Goal: Information Seeking & Learning: Learn about a topic

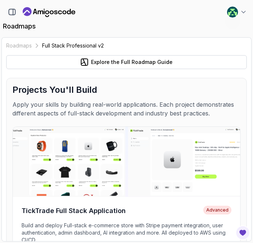
scroll to position [1141, 0]
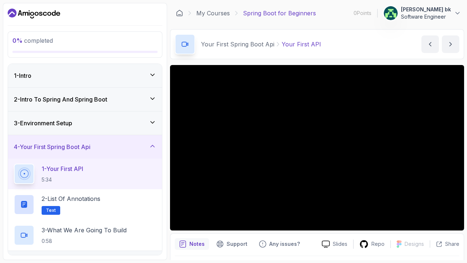
click at [97, 119] on div "3 - Environment Setup" at bounding box center [85, 123] width 142 height 9
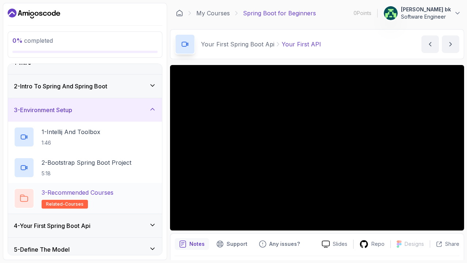
scroll to position [11, 0]
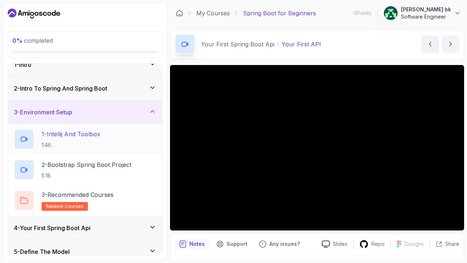
click at [105, 138] on div "1 - Intellij And Toolbox 1:46" at bounding box center [85, 139] width 142 height 20
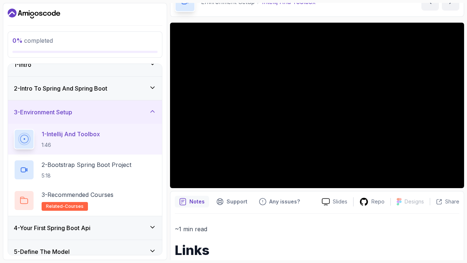
scroll to position [43, 0]
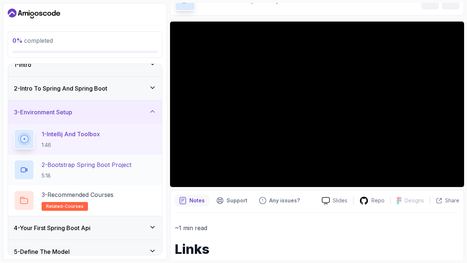
click at [73, 164] on p "2 - Bootstrap Spring Boot Project" at bounding box center [87, 164] width 90 height 9
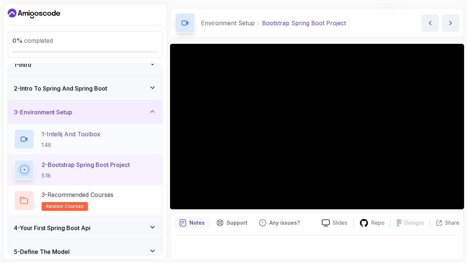
click at [66, 146] on p "1:46" at bounding box center [71, 144] width 59 height 7
click at [222, 222] on icon "Support button" at bounding box center [219, 222] width 7 height 7
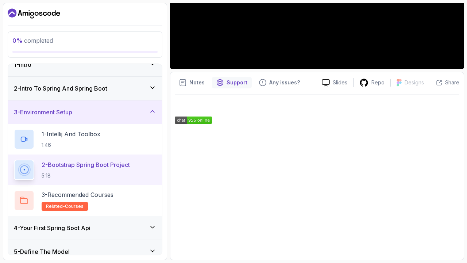
scroll to position [161, 0]
click at [194, 89] on div "Notes Support Any issues? Slides Repo Designs Design not available Share" at bounding box center [317, 166] width 294 height 188
click at [194, 86] on p "Notes" at bounding box center [196, 82] width 15 height 7
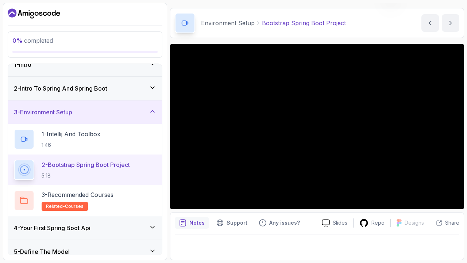
scroll to position [0, 0]
click at [88, 203] on h2 "3 - Recommended Courses related-courses" at bounding box center [78, 200] width 72 height 20
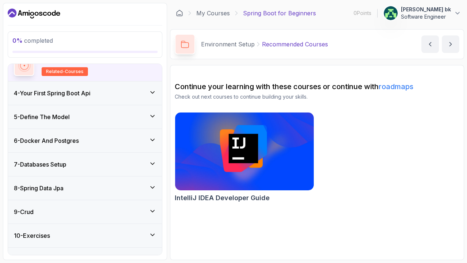
click at [122, 90] on div "4 - Your First Spring Boot Api" at bounding box center [85, 93] width 142 height 9
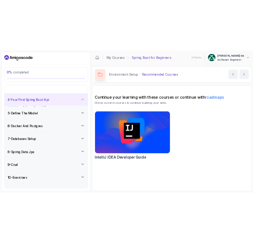
scroll to position [93, 0]
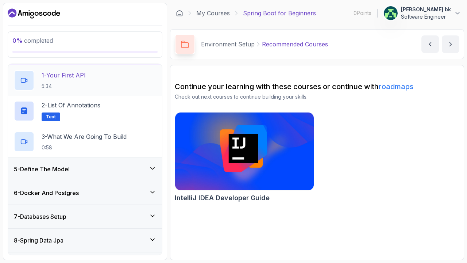
click at [105, 77] on div "1 - Your First API 5:34" at bounding box center [85, 80] width 142 height 20
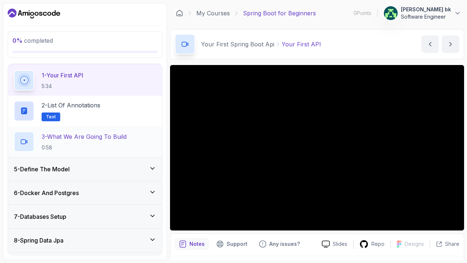
click at [93, 144] on p "0:58" at bounding box center [84, 147] width 85 height 7
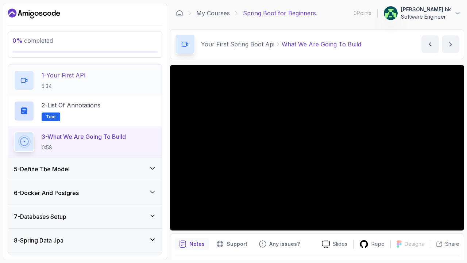
click at [108, 80] on div "1 - Your First API 5:34" at bounding box center [85, 80] width 142 height 20
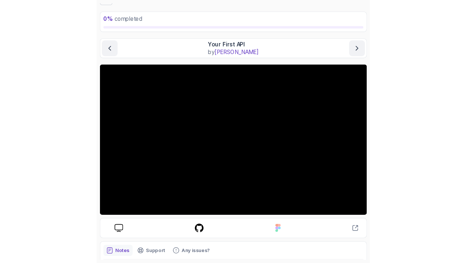
scroll to position [39, 0]
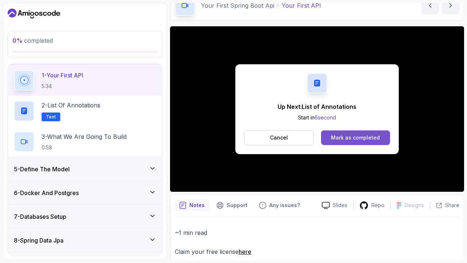
click at [252, 138] on div "Mark as completed" at bounding box center [355, 137] width 49 height 7
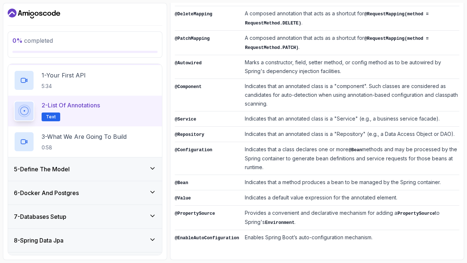
scroll to position [281, 0]
click at [98, 139] on p "3 - What We Are Going To Build" at bounding box center [84, 136] width 85 height 9
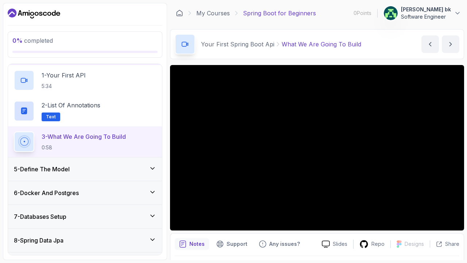
click at [96, 160] on div "5 - Define The Model" at bounding box center [85, 168] width 154 height 23
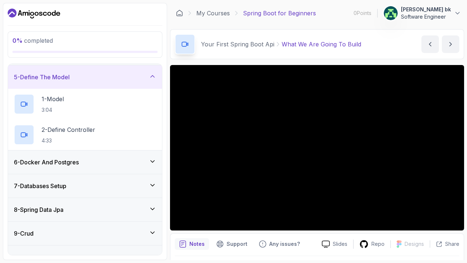
click at [96, 160] on div "6 - Docker And Postgres" at bounding box center [85, 162] width 142 height 9
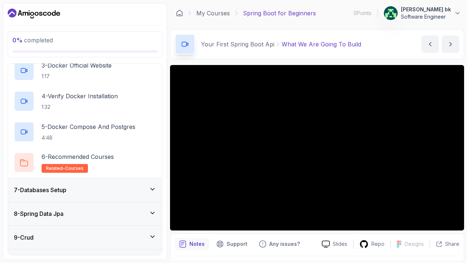
scroll to position [215, 0]
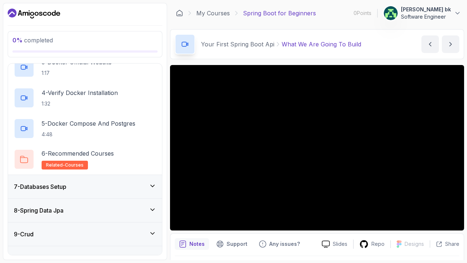
click at [93, 190] on div "7 - Databases Setup" at bounding box center [85, 186] width 142 height 9
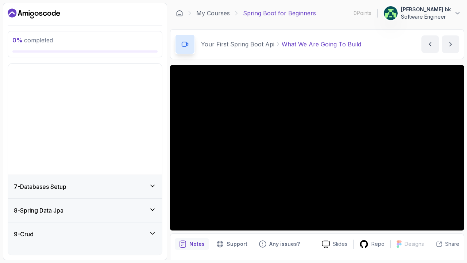
scroll to position [93, 0]
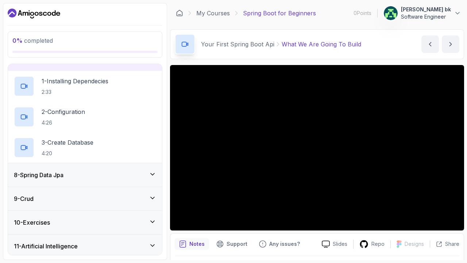
click at [97, 181] on div "8 - Spring Data Jpa" at bounding box center [85, 174] width 154 height 23
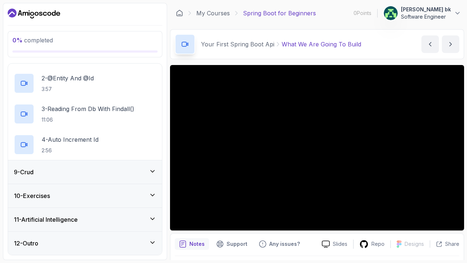
click at [99, 173] on div "9 - Crud" at bounding box center [85, 172] width 142 height 9
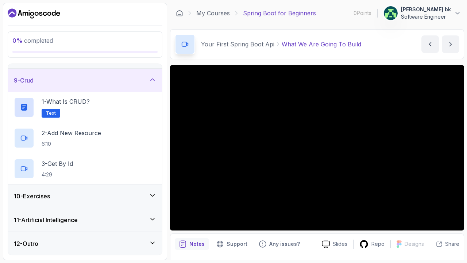
scroll to position [185, 0]
click at [103, 226] on div "11 - Artificial Intelligence" at bounding box center [85, 219] width 154 height 23
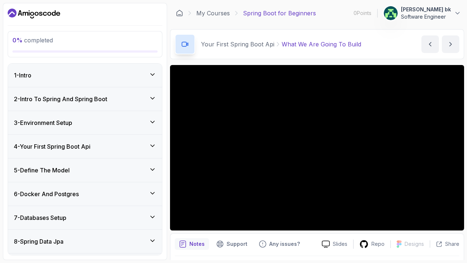
scroll to position [0, 0]
click at [105, 147] on div "4 - Your First Spring Boot Api" at bounding box center [85, 146] width 142 height 9
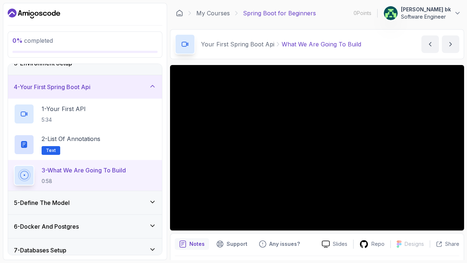
scroll to position [62, 0]
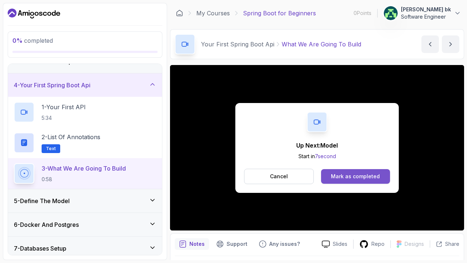
click at [252, 173] on div "Mark as completed" at bounding box center [355, 176] width 49 height 7
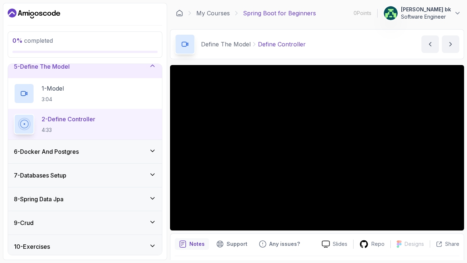
scroll to position [107, 0]
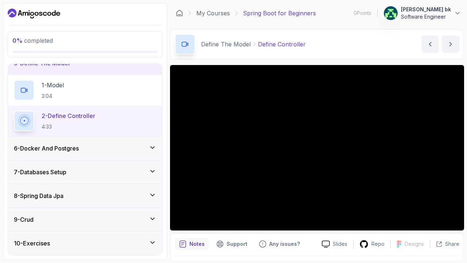
click at [99, 146] on div "6 - Docker And Postgres" at bounding box center [85, 148] width 142 height 9
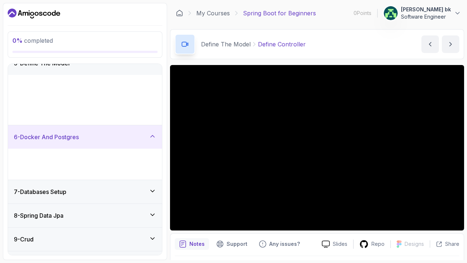
scroll to position [93, 0]
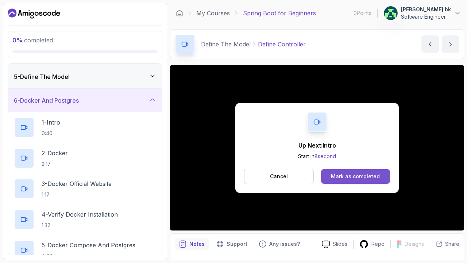
click at [252, 179] on div "Mark as completed" at bounding box center [355, 176] width 49 height 7
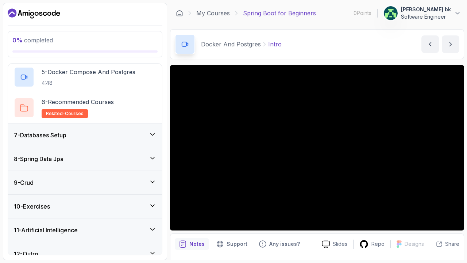
scroll to position [263, 0]
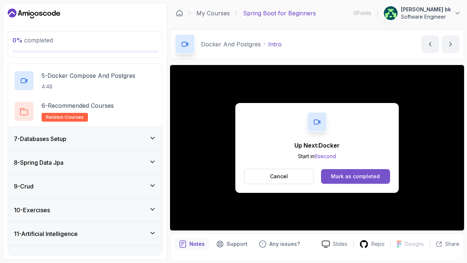
click at [252, 179] on div "Mark as completed" at bounding box center [355, 176] width 49 height 7
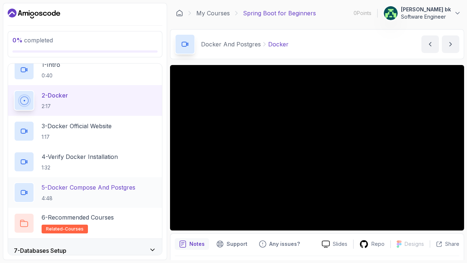
scroll to position [146, 0]
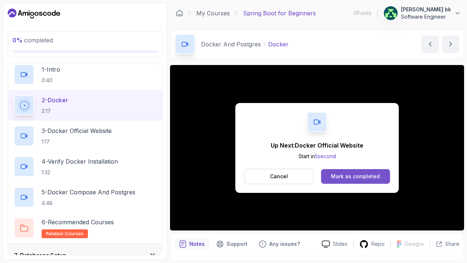
click at [252, 180] on div "Mark as completed" at bounding box center [355, 176] width 49 height 7
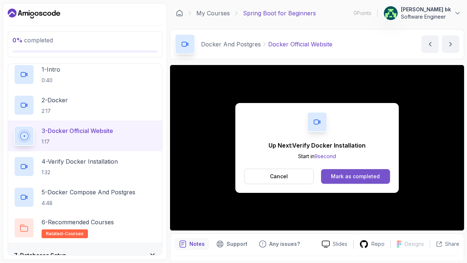
click at [252, 174] on div "Mark as completed" at bounding box center [355, 176] width 49 height 7
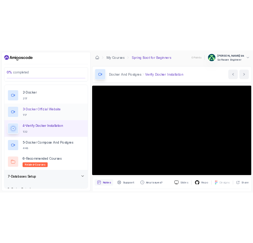
scroll to position [169, 0]
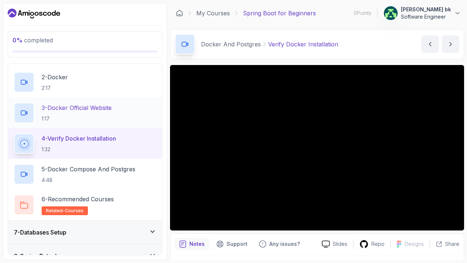
click at [73, 110] on p "3 - Docker Official Website" at bounding box center [77, 107] width 70 height 9
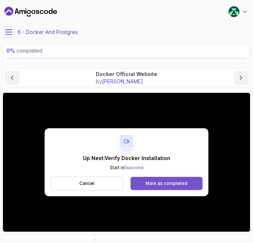
click at [169, 186] on div "Mark as completed" at bounding box center [166, 183] width 42 height 6
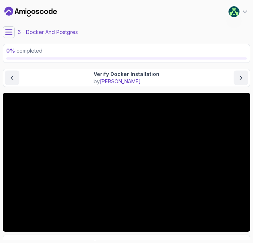
click at [120, 69] on div "Docker And Postgres Verify Docker Installation Verify Docker Installation by ne…" at bounding box center [126, 78] width 247 height 18
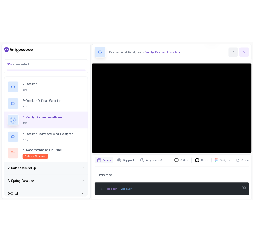
scroll to position [86, 0]
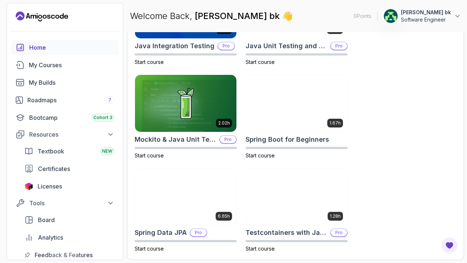
scroll to position [376, 0]
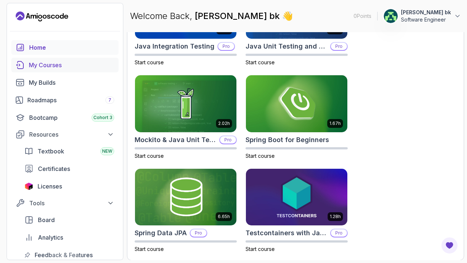
click at [48, 68] on div "My Courses" at bounding box center [71, 65] width 85 height 9
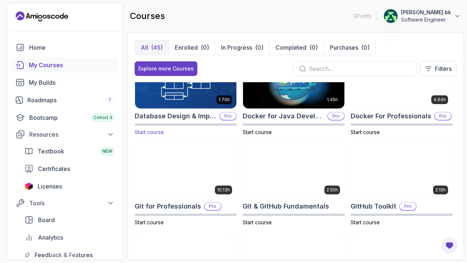
scroll to position [217, 0]
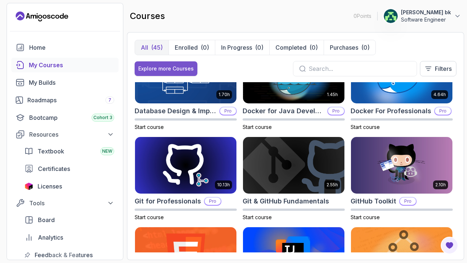
click at [163, 72] on div "Explore more Courses" at bounding box center [165, 68] width 55 height 7
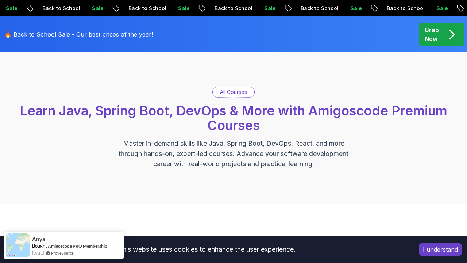
scroll to position [35, 0]
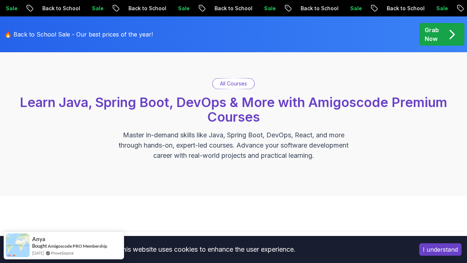
click at [237, 85] on p "All Courses" at bounding box center [233, 83] width 27 height 7
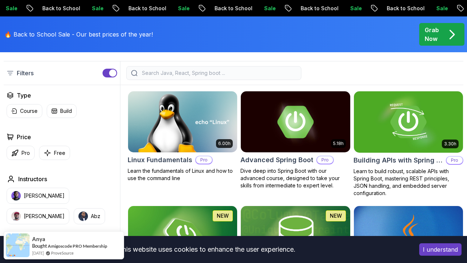
scroll to position [207, 0]
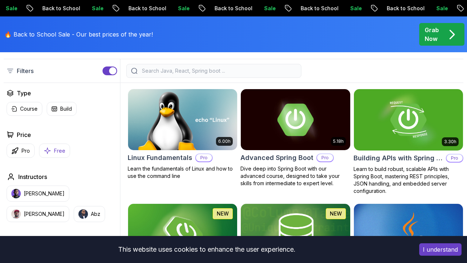
click at [63, 149] on p "Free" at bounding box center [59, 150] width 11 height 7
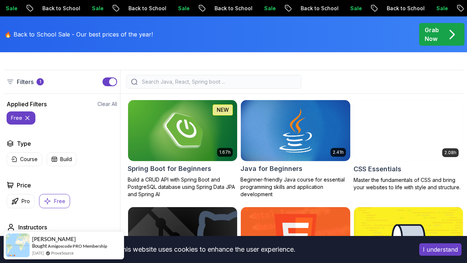
scroll to position [197, 0]
